Goal: Information Seeking & Learning: Learn about a topic

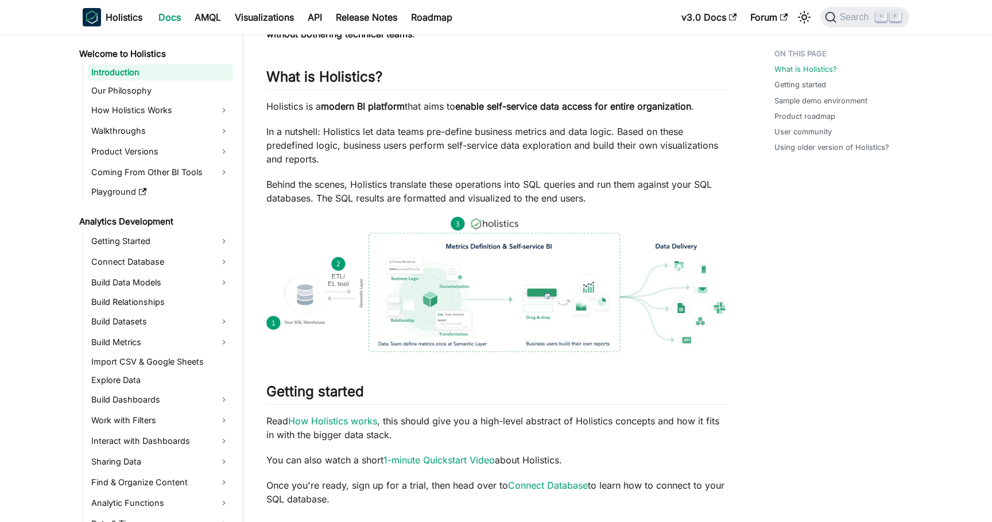
scroll to position [154, 0]
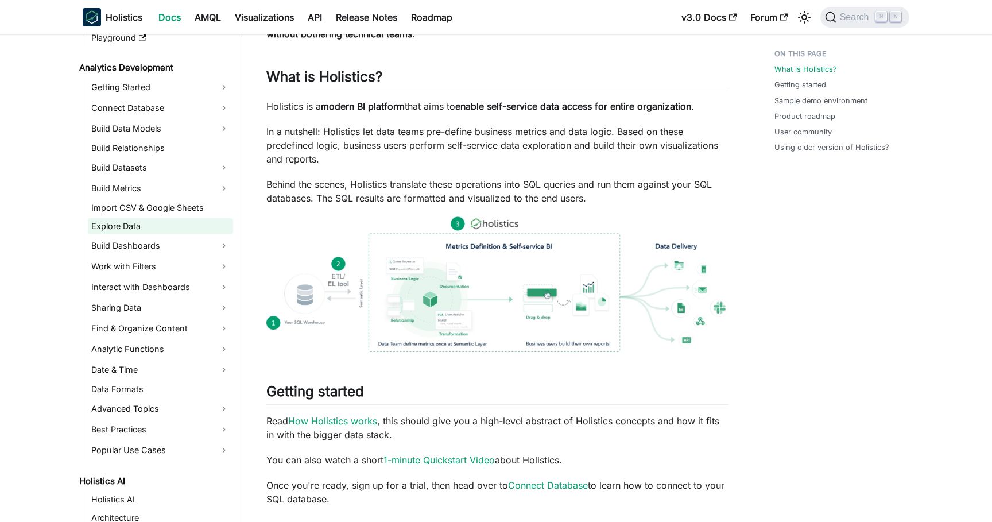
click at [135, 230] on link "Explore Data" at bounding box center [160, 226] width 145 height 16
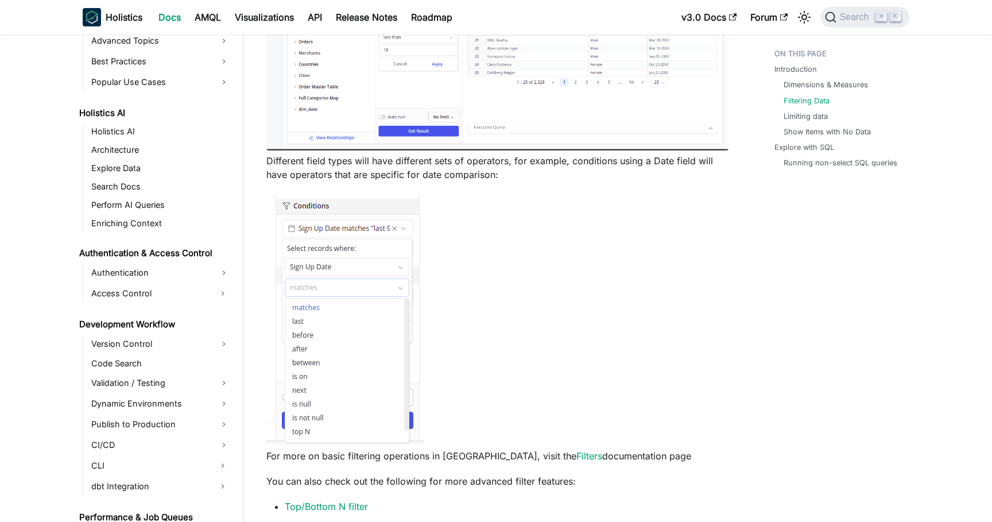
scroll to position [587, 0]
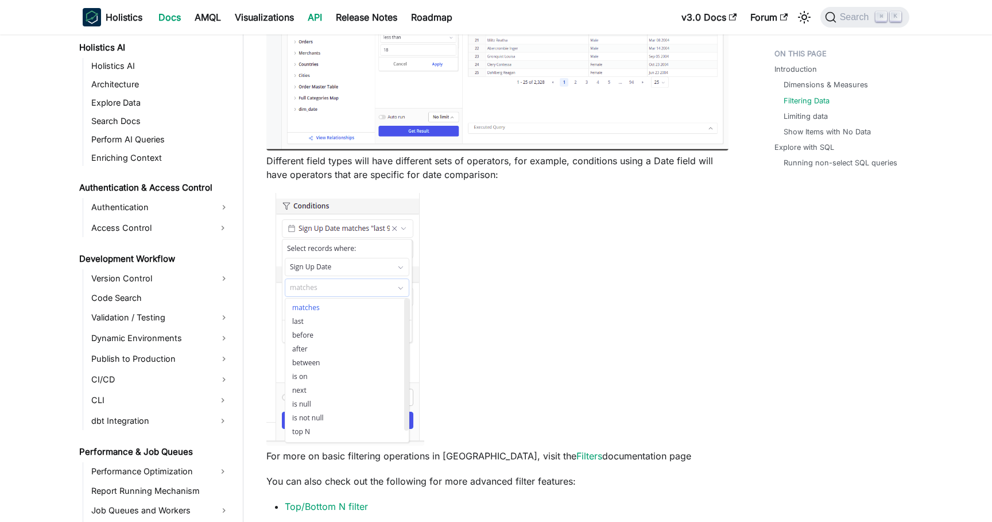
click at [315, 15] on link "API" at bounding box center [315, 17] width 28 height 18
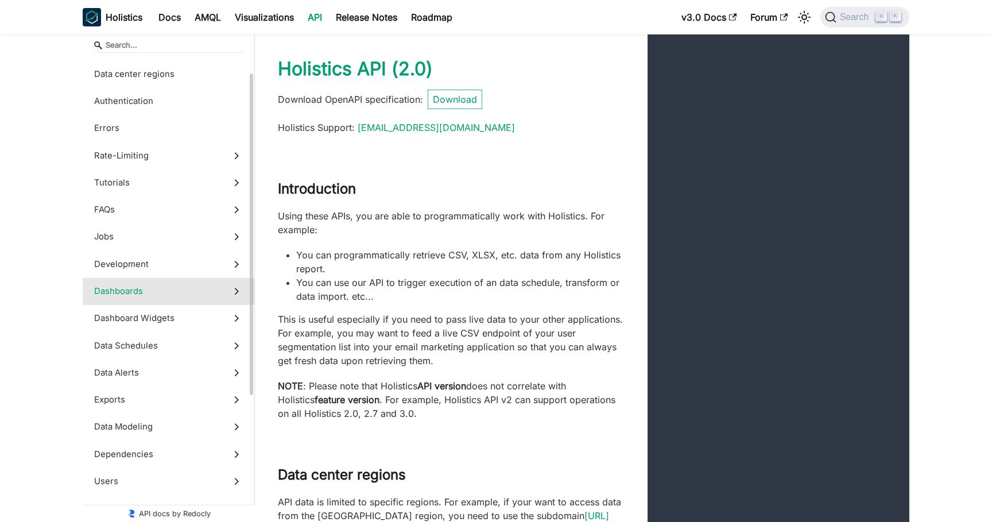
scroll to position [41, 0]
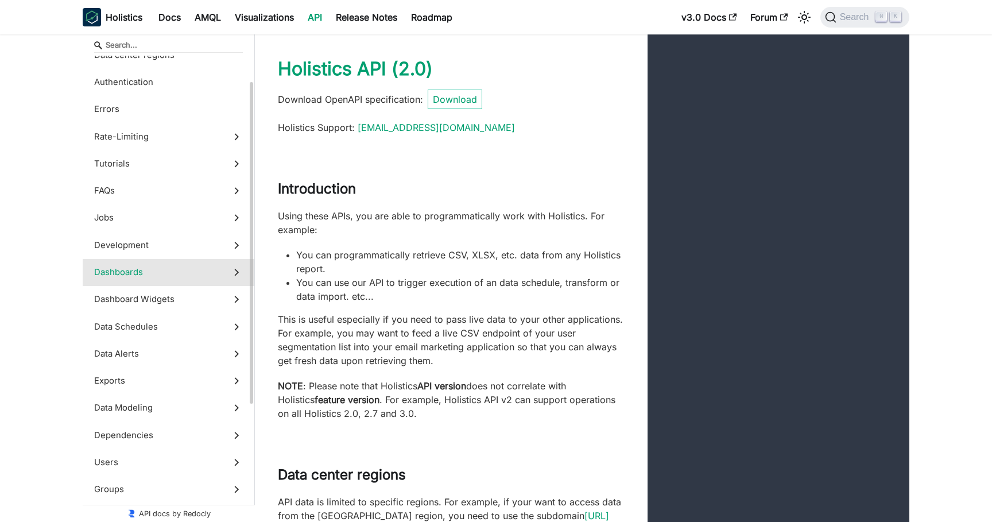
click at [197, 275] on span "Dashboards" at bounding box center [157, 272] width 127 height 13
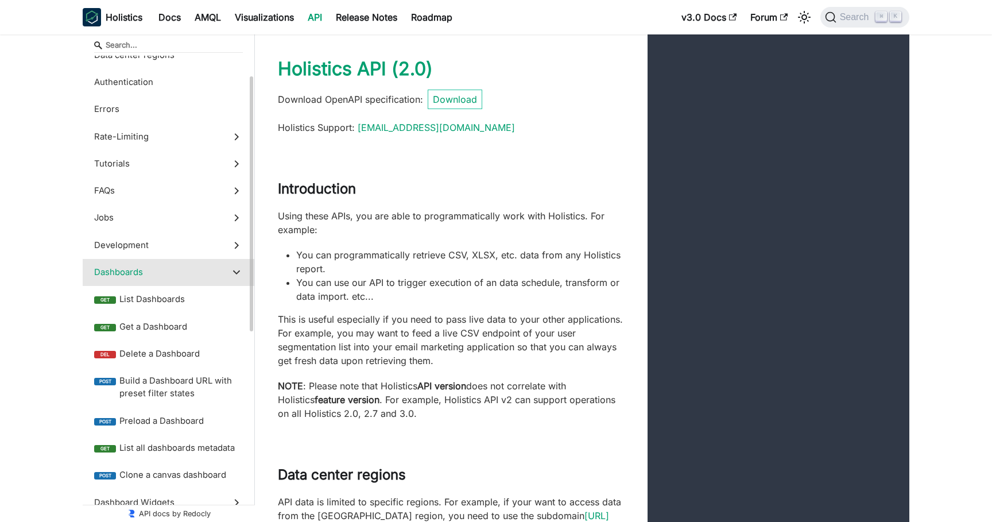
scroll to position [20966, 0]
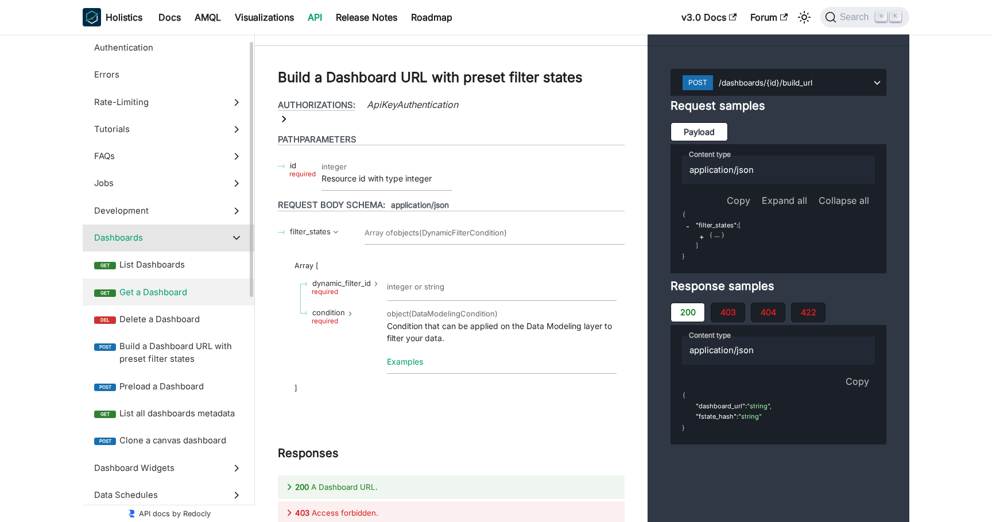
click at [189, 295] on span "Get a Dashboard" at bounding box center [180, 292] width 123 height 13
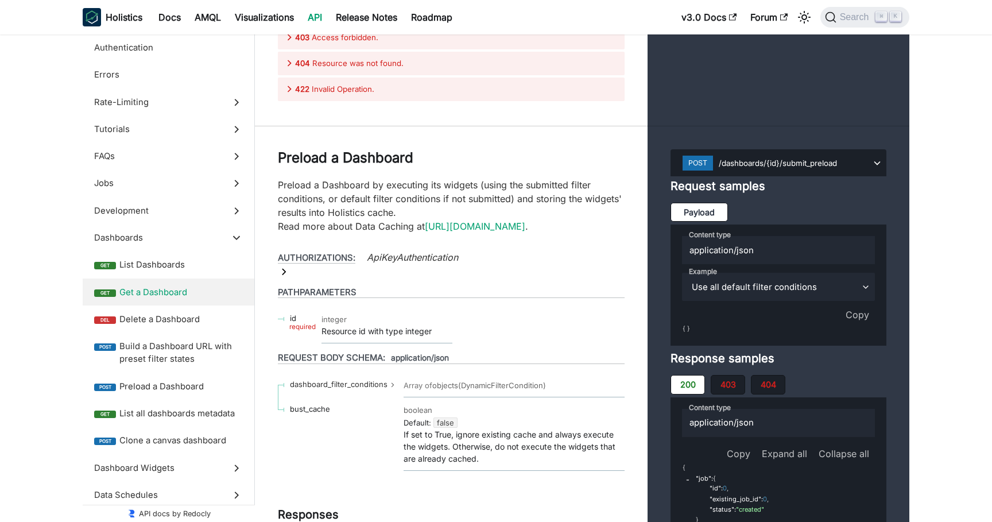
scroll to position [21578, 0]
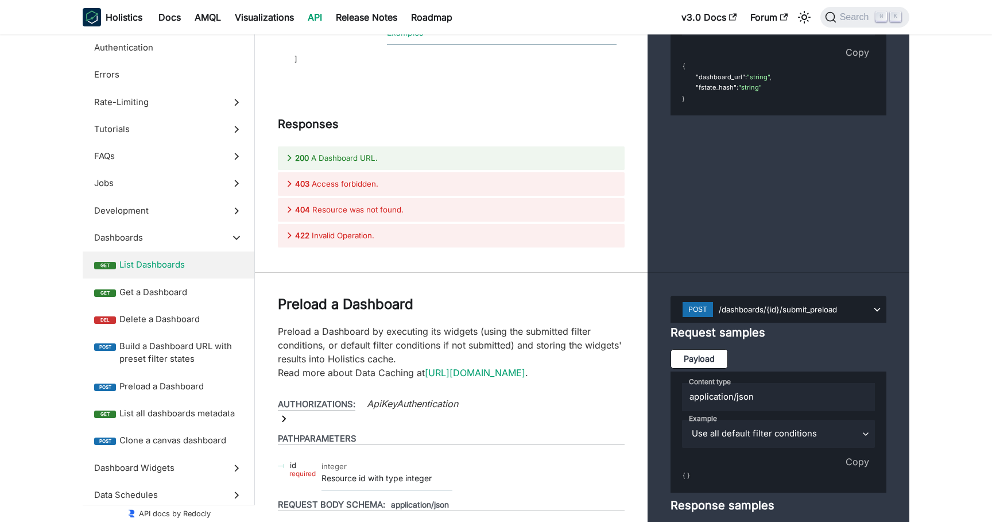
scroll to position [21458, 0]
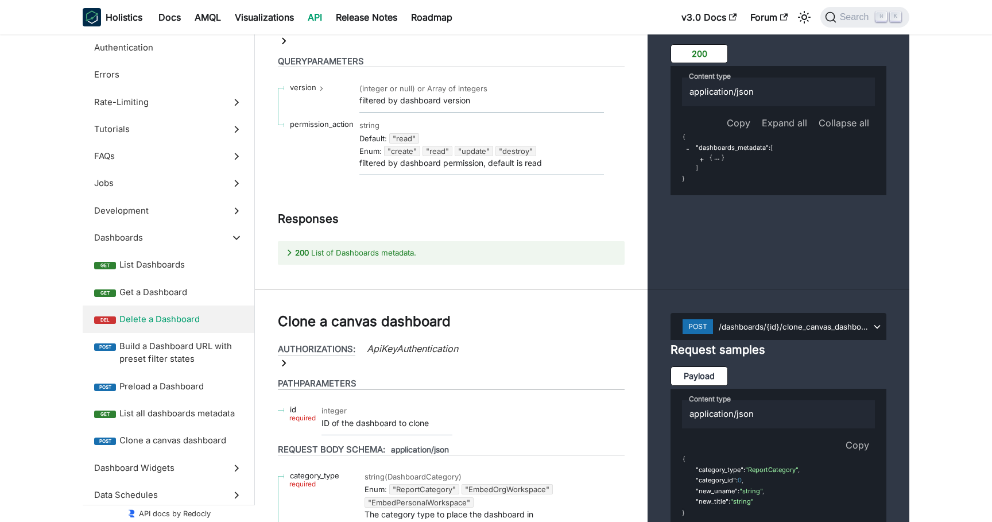
scroll to position [22310, 0]
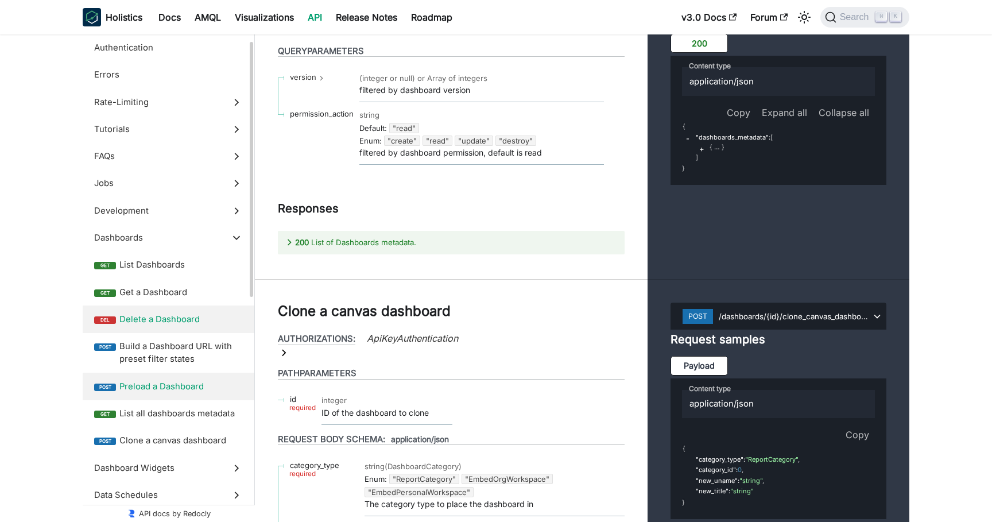
click at [170, 388] on span "Preload a Dashboard" at bounding box center [180, 386] width 123 height 13
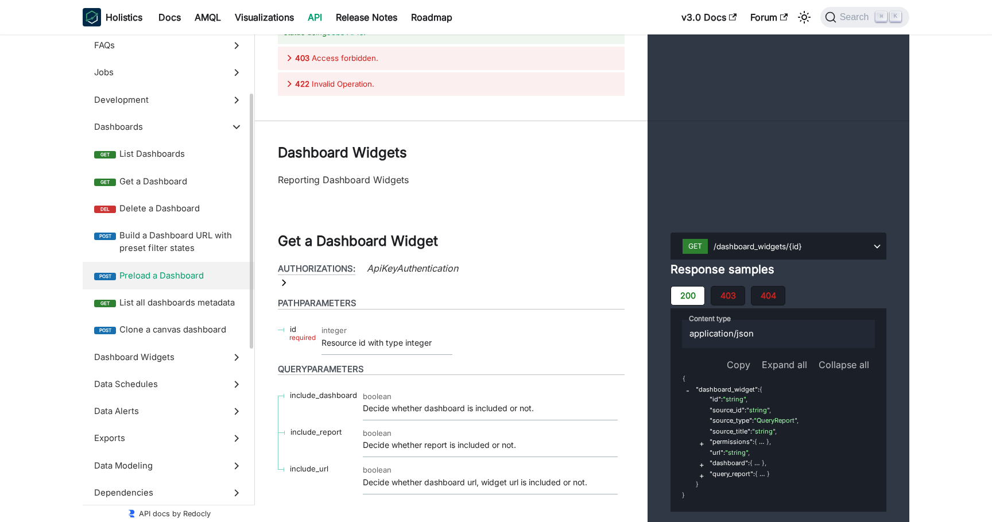
scroll to position [168, 0]
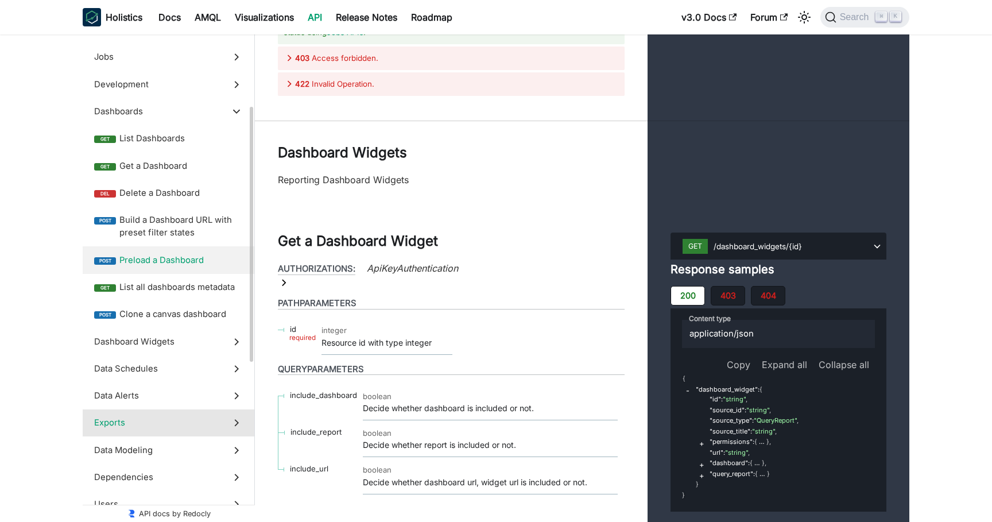
click at [164, 419] on span "Exports" at bounding box center [157, 422] width 127 height 13
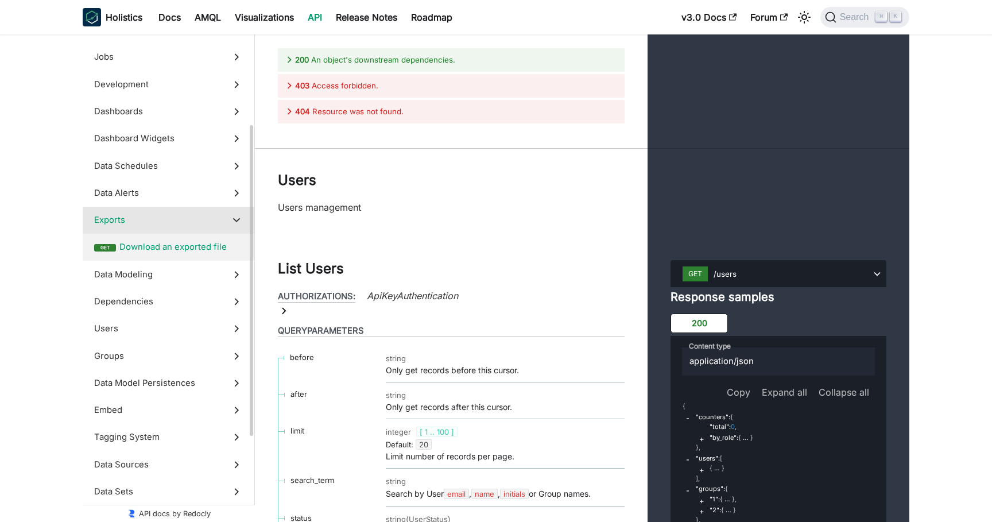
click at [186, 239] on label "get Download an exported file" at bounding box center [169, 247] width 172 height 27
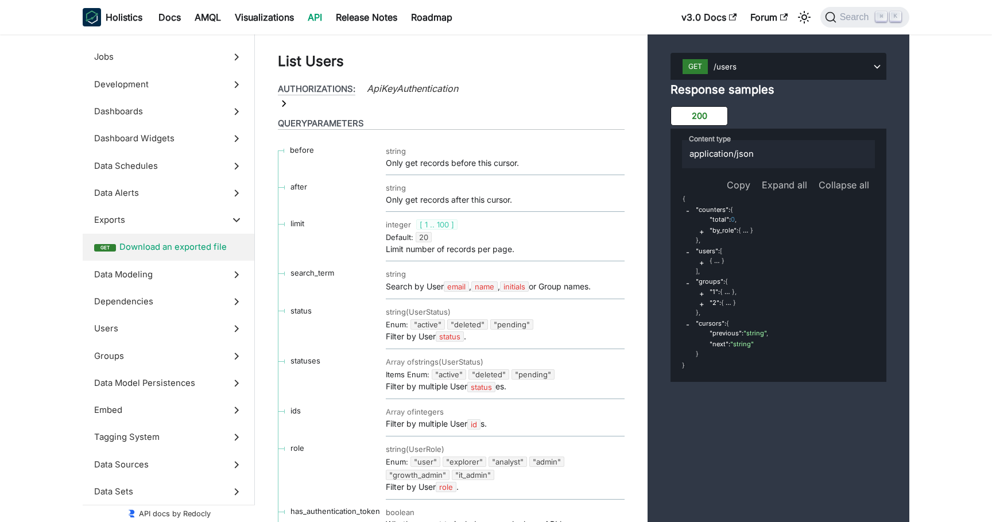
scroll to position [32456, 0]
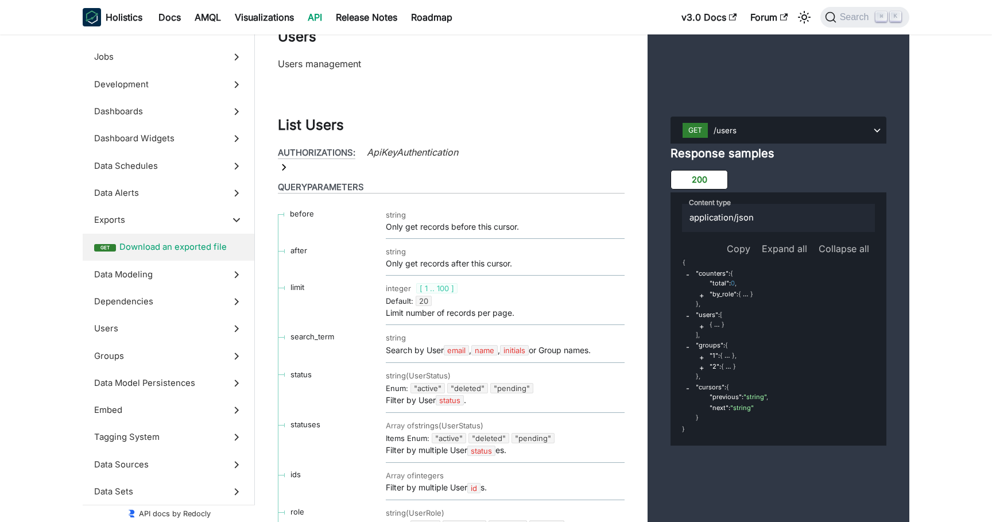
scroll to position [32261, 0]
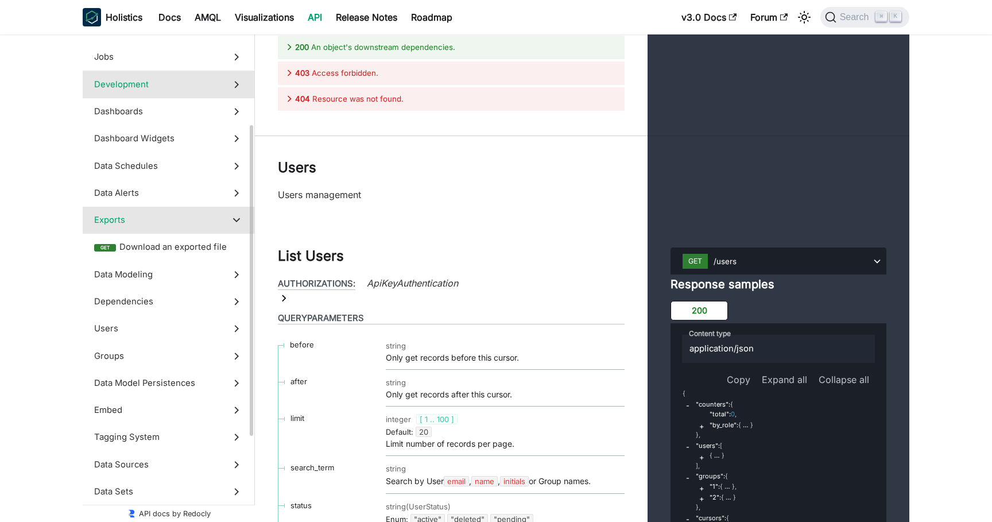
click at [173, 90] on span "Development" at bounding box center [157, 84] width 127 height 13
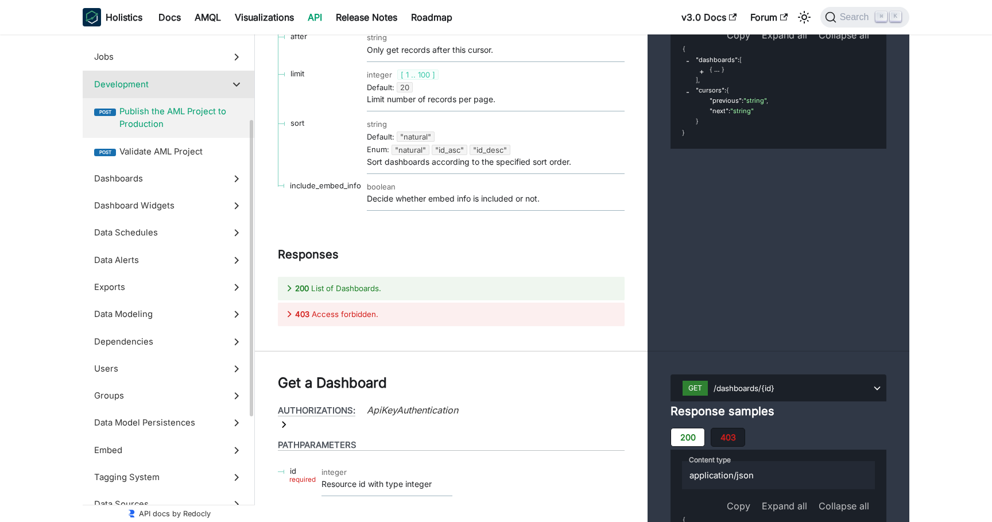
click at [195, 125] on span "Publish the AML Project to Production" at bounding box center [180, 118] width 123 height 26
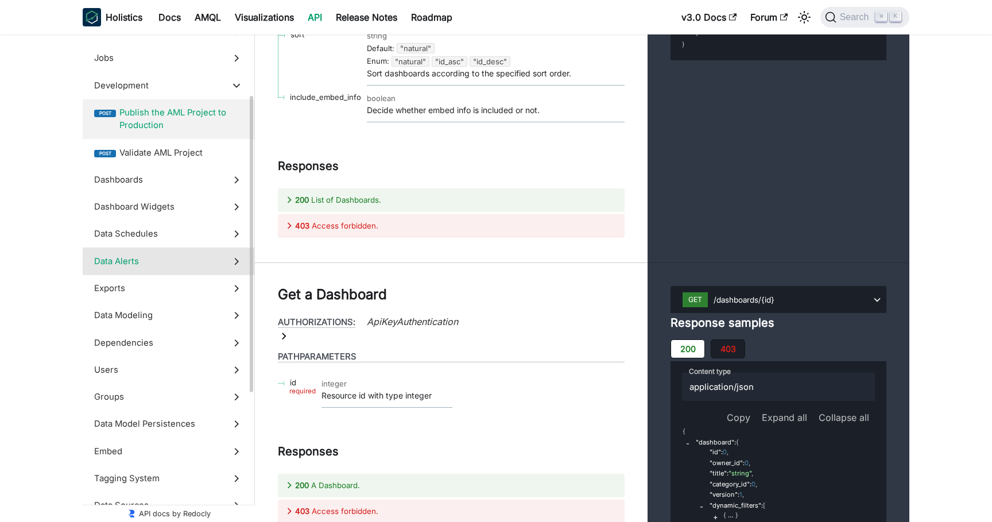
scroll to position [139, 0]
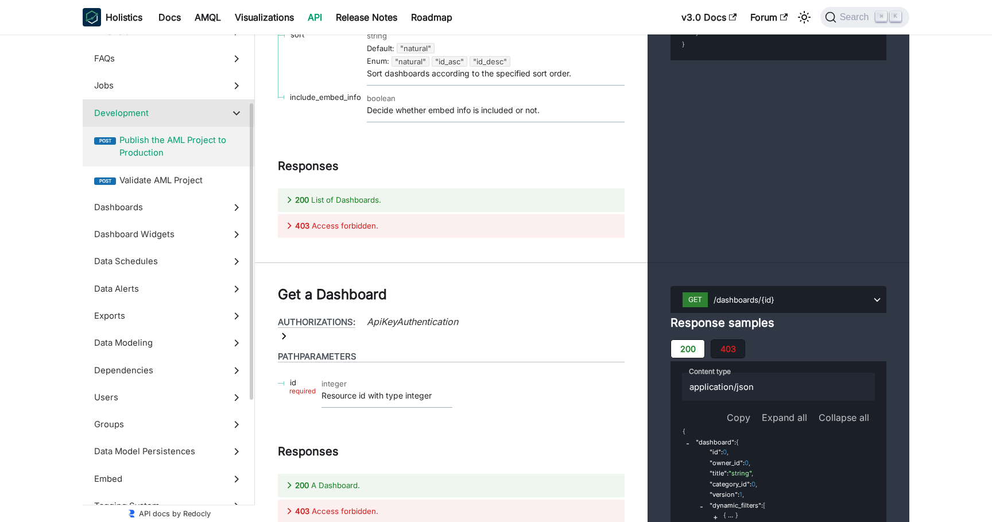
click at [239, 114] on icon at bounding box center [236, 113] width 13 height 13
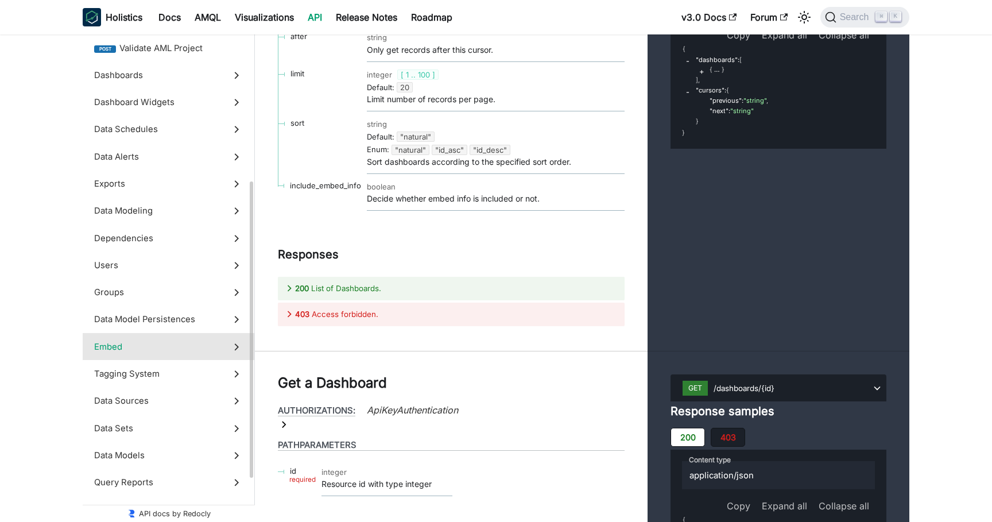
scroll to position [293, 0]
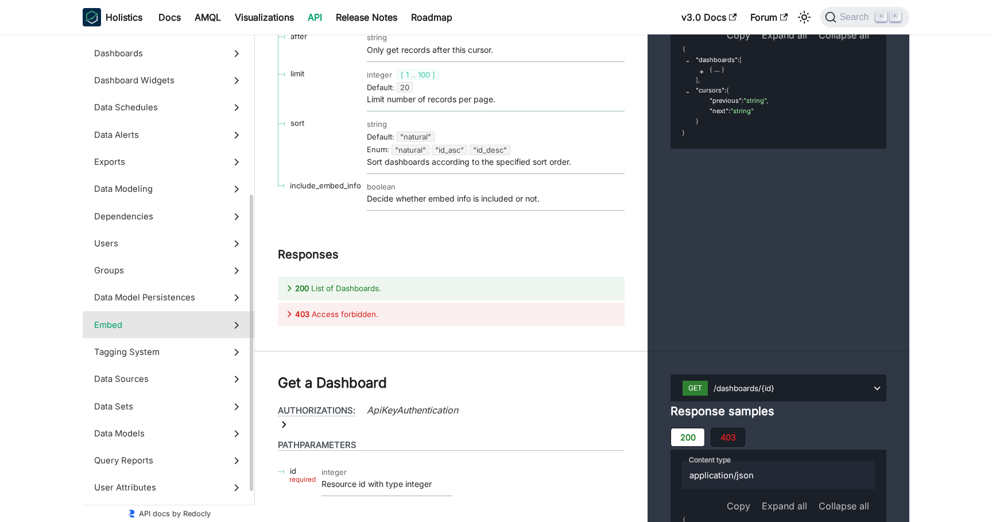
click at [199, 334] on label "Embed" at bounding box center [169, 324] width 172 height 27
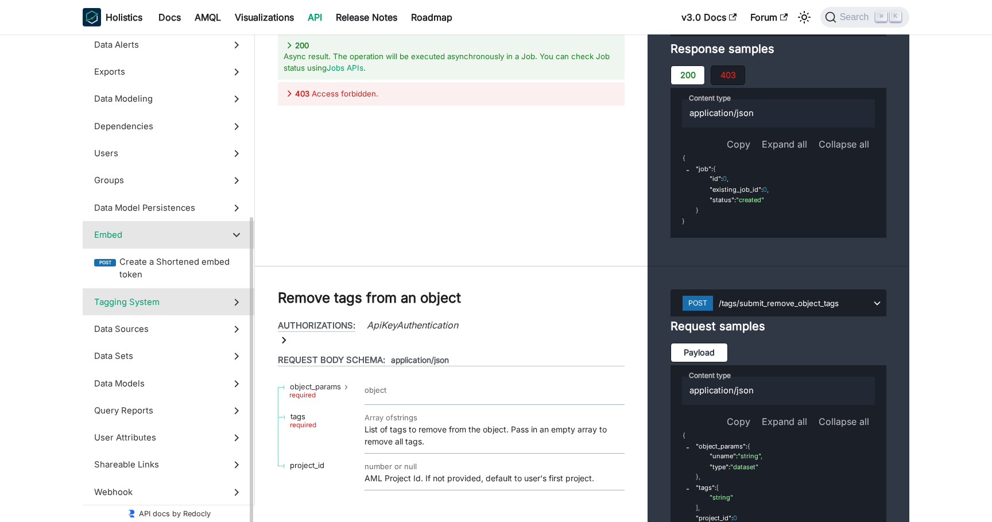
scroll to position [317, 0]
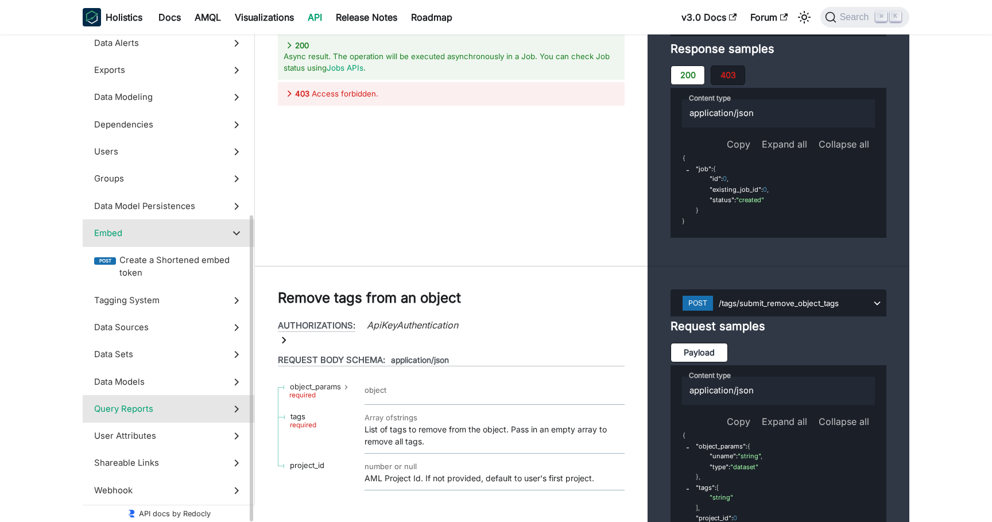
click at [194, 410] on span "Query Reports" at bounding box center [157, 408] width 127 height 13
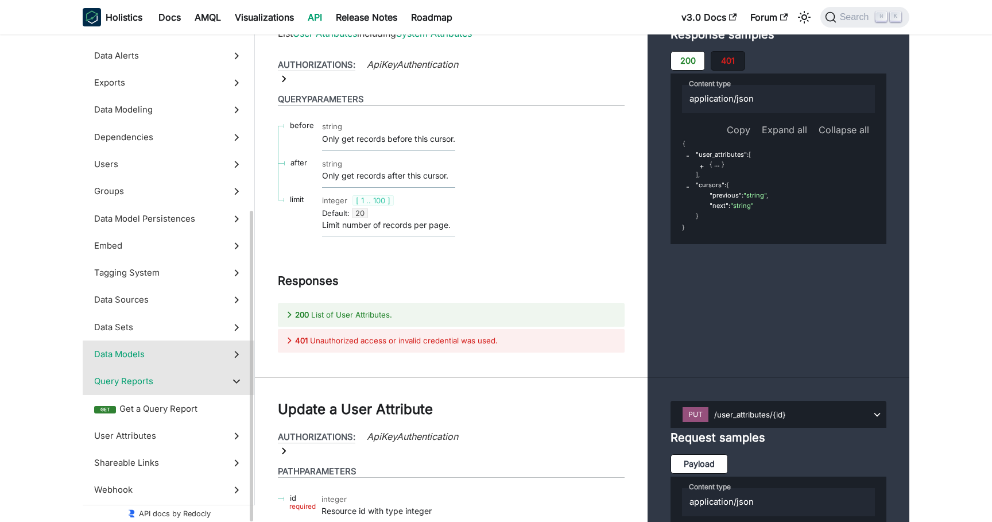
click at [183, 347] on label "Data Models" at bounding box center [169, 353] width 172 height 27
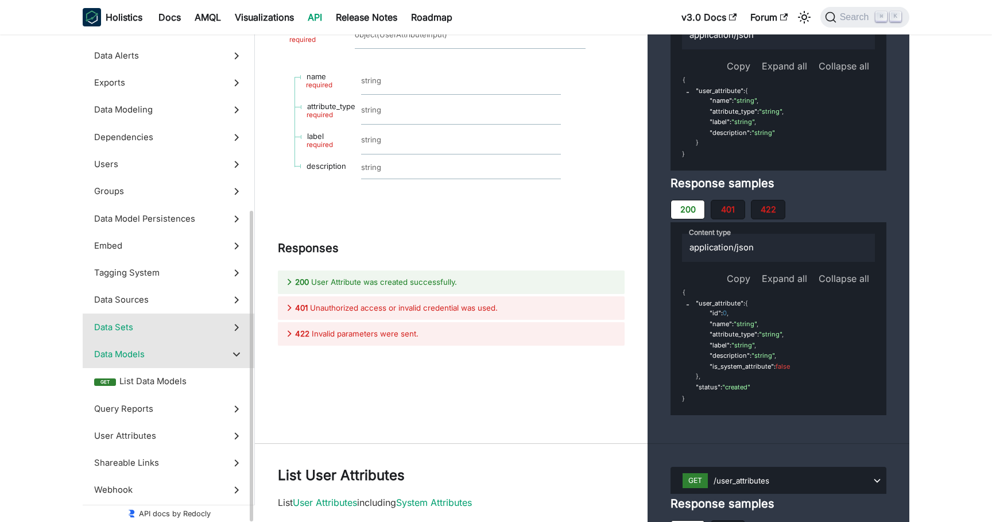
click at [193, 331] on span "Data Sets" at bounding box center [157, 327] width 127 height 13
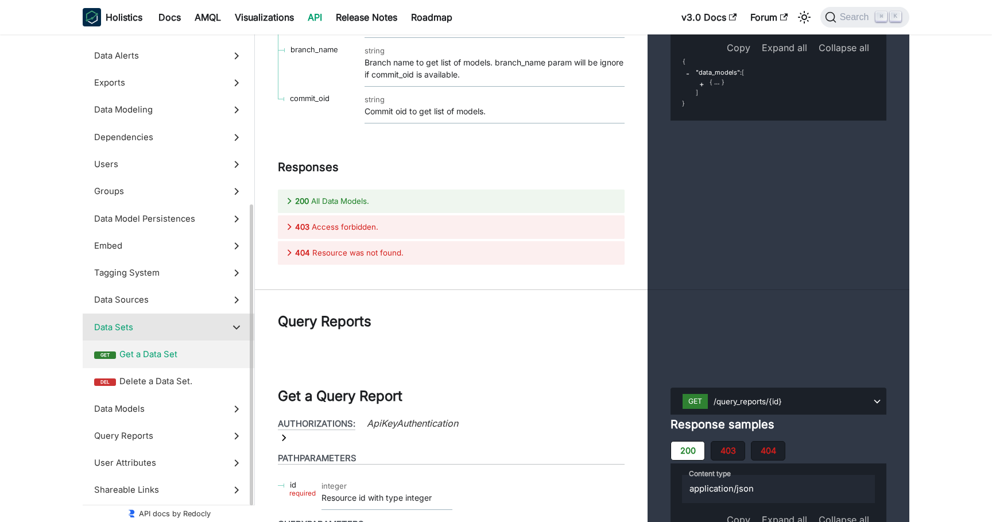
click at [193, 360] on span "Get a Data Set" at bounding box center [180, 354] width 123 height 13
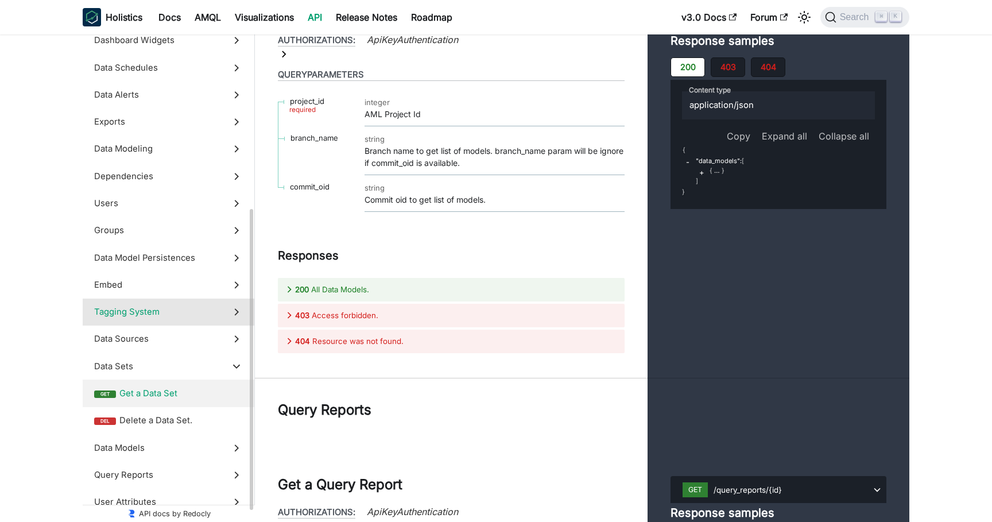
scroll to position [265, 0]
